Goal: Task Accomplishment & Management: Complete application form

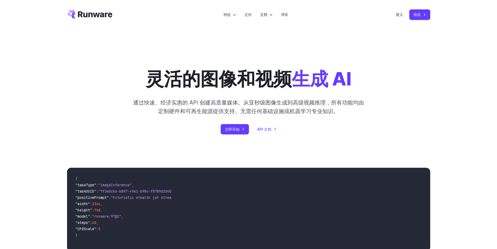
click at [234, 131] on font "立即开始" at bounding box center [232, 129] width 15 height 4
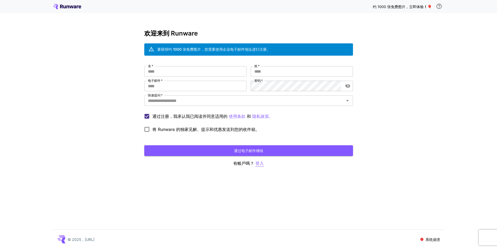
click at [260, 164] on font "登入" at bounding box center [260, 163] width 8 height 5
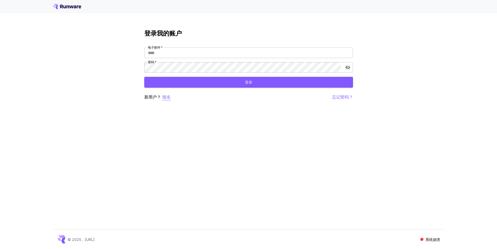
click at [166, 97] on font "报名" at bounding box center [166, 96] width 8 height 5
